Goal: Task Accomplishment & Management: Manage account settings

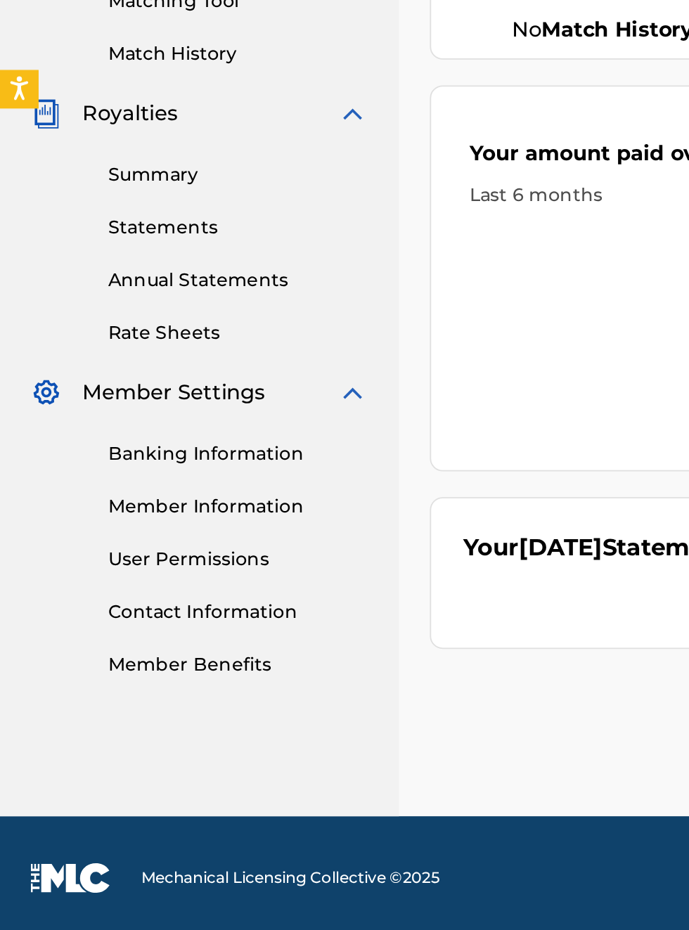
scroll to position [416, 0]
click at [143, 668] on link "Banking Information" at bounding box center [130, 664] width 142 height 15
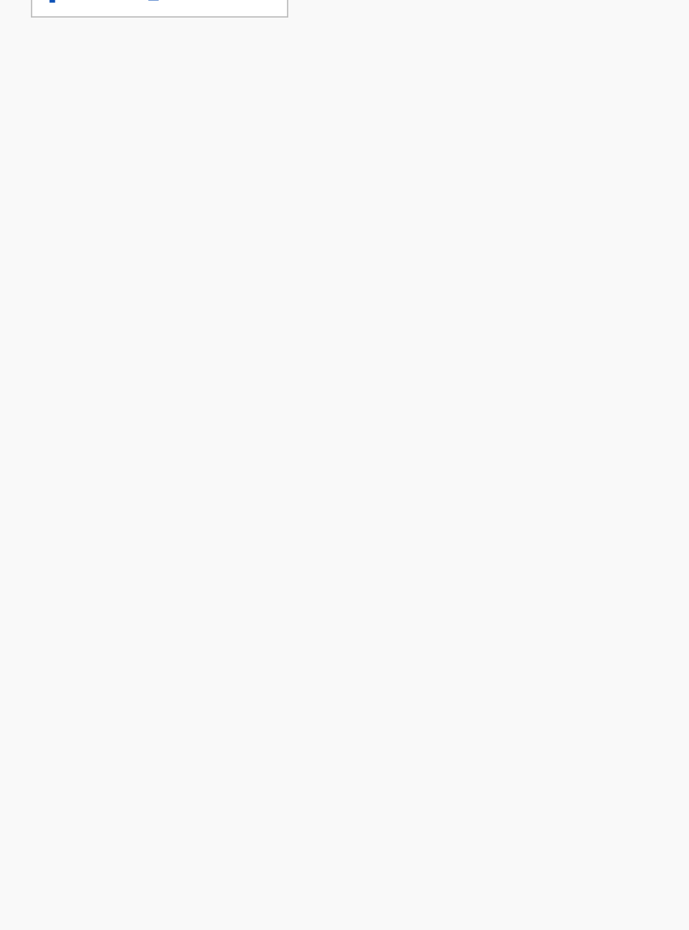
scroll to position [352, 218]
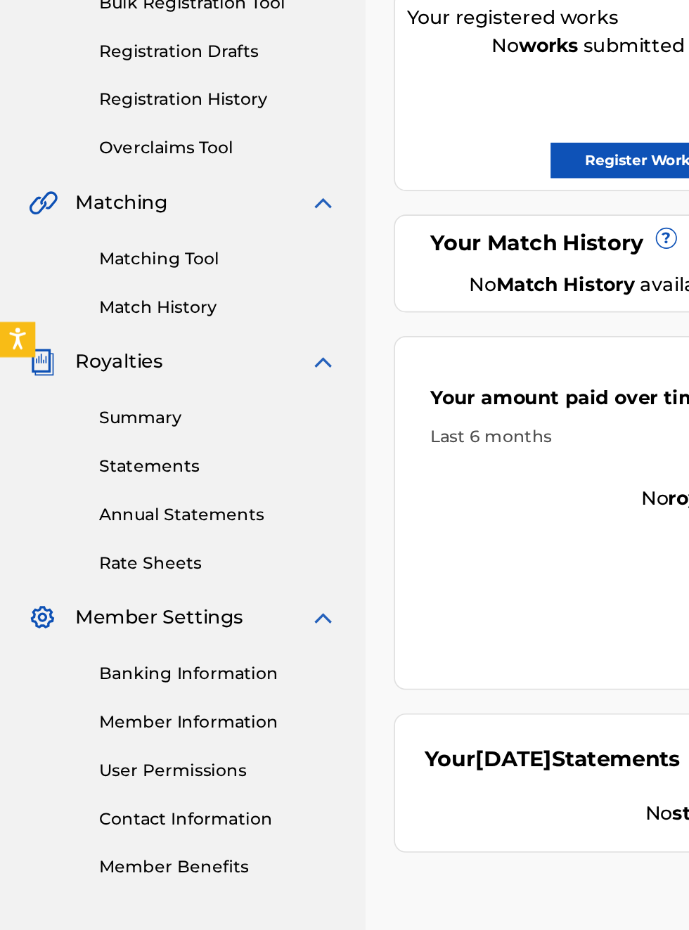
scroll to position [263, 0]
